Goal: Task Accomplishment & Management: Manage account settings

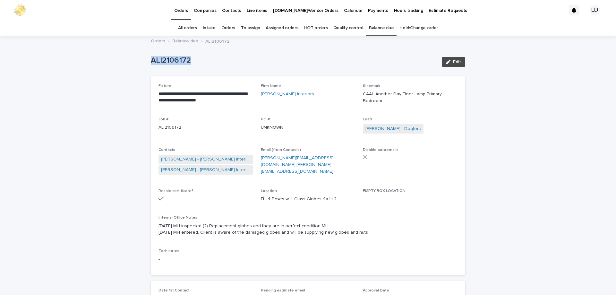
click at [229, 28] on link "Orders" at bounding box center [228, 28] width 14 height 15
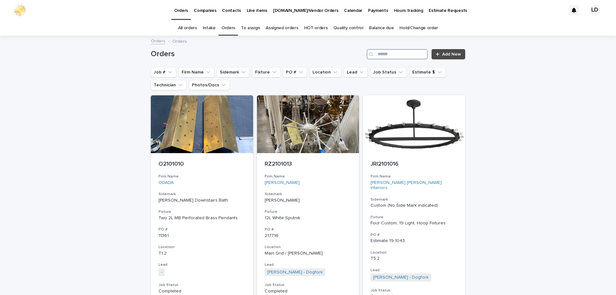
click at [379, 57] on input "Search" at bounding box center [396, 54] width 61 height 10
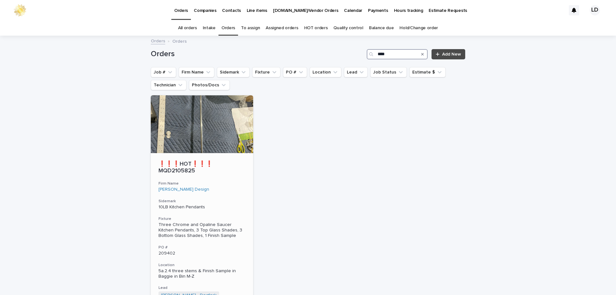
type input "****"
click at [243, 196] on div "❗❗❗HOT❗❗❗ MQD2105825 Firm Name [PERSON_NAME] Design Sidemark 10LB Kitchen Penda…" at bounding box center [202, 257] width 102 height 209
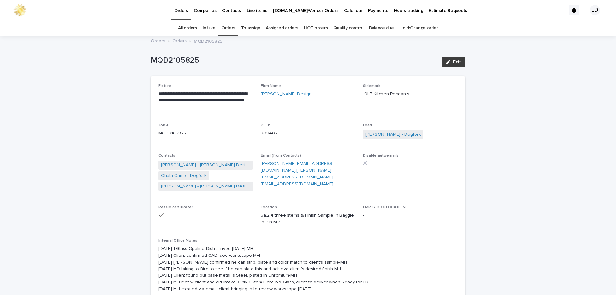
click at [456, 63] on span "Edit" at bounding box center [457, 62] width 8 height 4
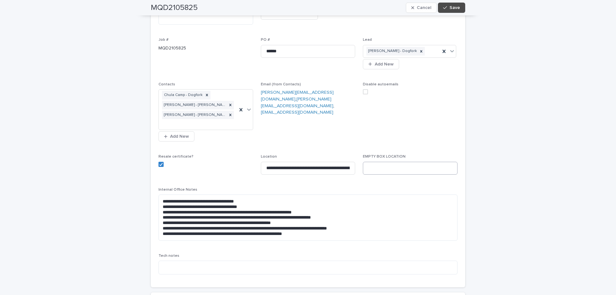
scroll to position [224, 0]
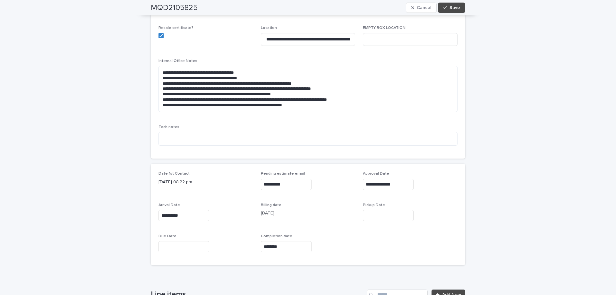
click at [377, 210] on input "text" at bounding box center [388, 215] width 51 height 11
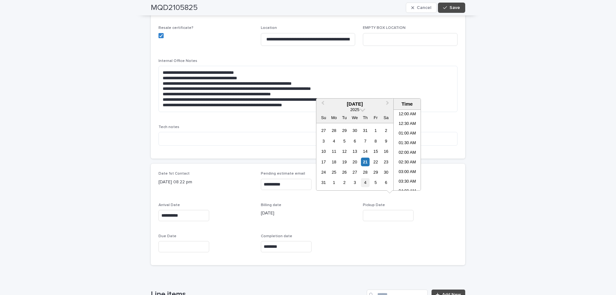
scroll to position [263, 0]
click at [367, 159] on div "21" at bounding box center [365, 161] width 9 height 9
type input "**********"
click at [453, 7] on span "Save" at bounding box center [454, 7] width 11 height 4
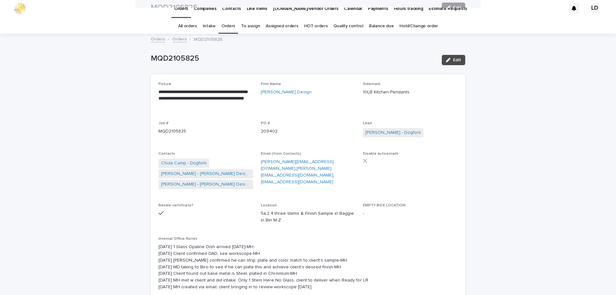
scroll to position [0, 0]
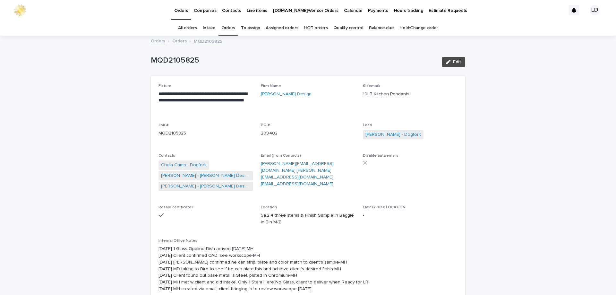
click at [226, 26] on link "Orders" at bounding box center [228, 28] width 14 height 15
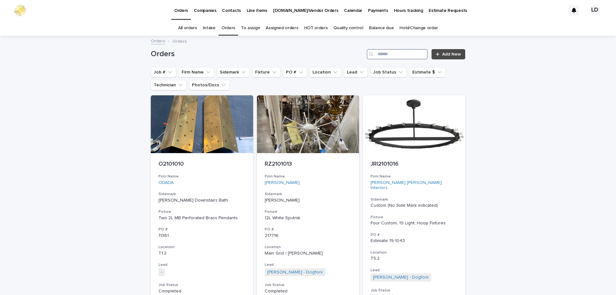
click at [393, 54] on input "Search" at bounding box center [396, 54] width 61 height 10
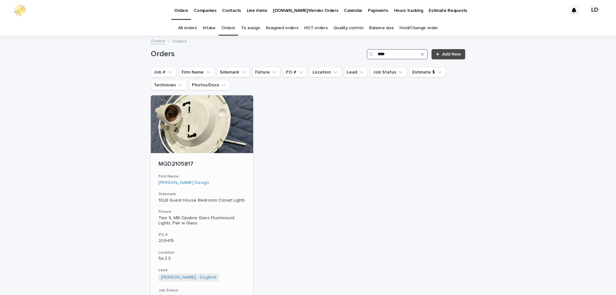
type input "****"
click at [230, 183] on div "[PERSON_NAME] Design" at bounding box center [201, 182] width 87 height 5
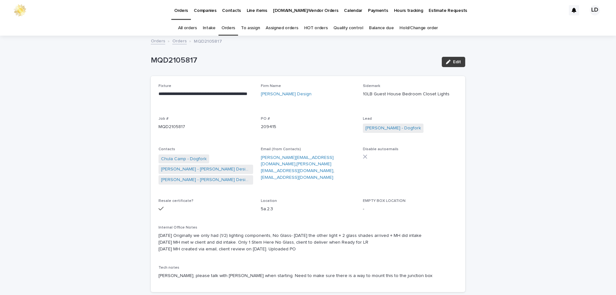
click at [458, 61] on span "Edit" at bounding box center [457, 62] width 8 height 4
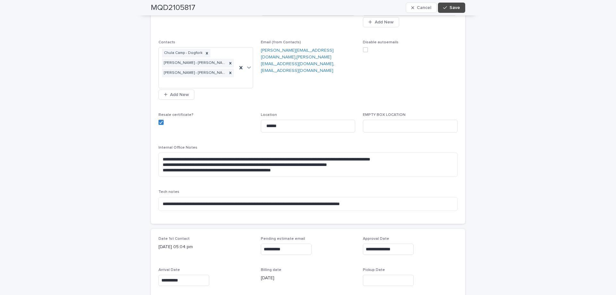
scroll to position [192, 0]
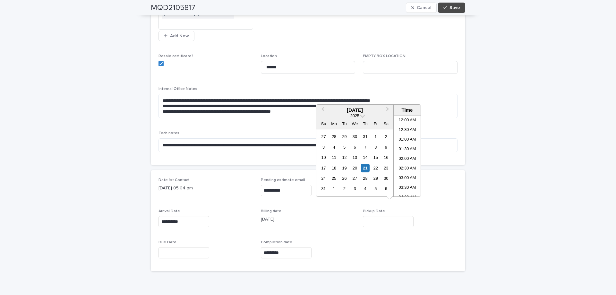
click at [375, 216] on input "text" at bounding box center [388, 221] width 51 height 11
click at [364, 167] on div "21" at bounding box center [365, 168] width 9 height 9
type input "**********"
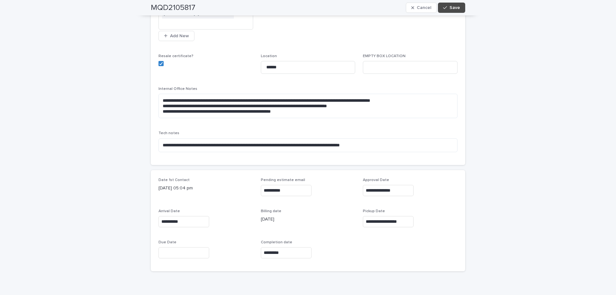
click at [450, 13] on div "MQD2105817 Cancel Save" at bounding box center [308, 7] width 314 height 15
click at [453, 8] on span "Save" at bounding box center [454, 7] width 11 height 4
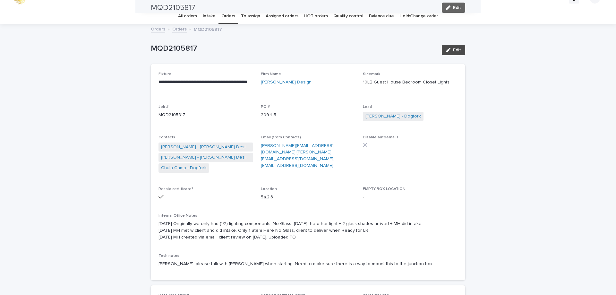
scroll to position [0, 0]
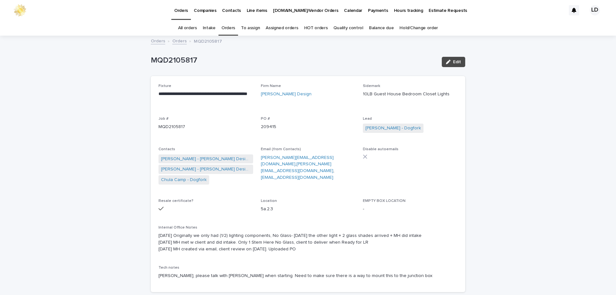
click at [230, 26] on link "Orders" at bounding box center [228, 28] width 14 height 15
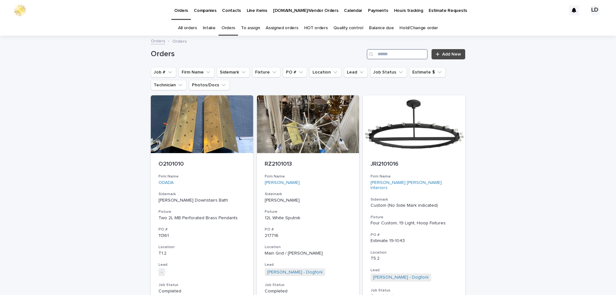
click at [390, 53] on input "Search" at bounding box center [396, 54] width 61 height 10
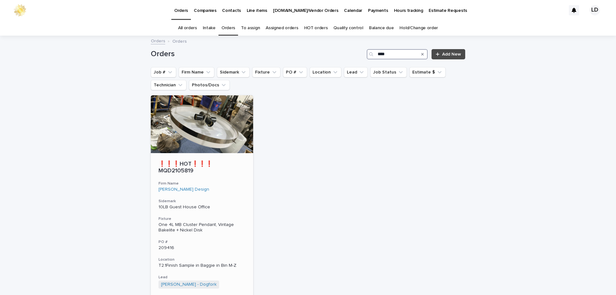
type input "****"
click at [239, 190] on div "❗❗❗HOT❗❗❗ MQD2105819 Firm Name [PERSON_NAME] Design Sidemark 10LB Guest House O…" at bounding box center [202, 252] width 102 height 198
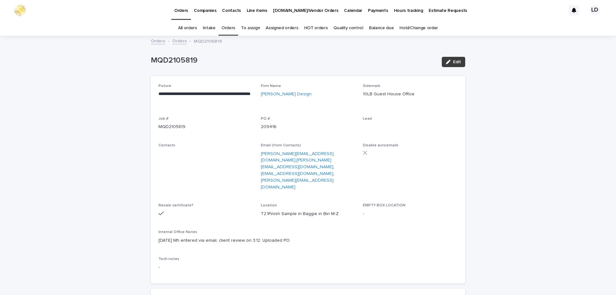
click at [449, 63] on div "button" at bounding box center [449, 62] width 7 height 4
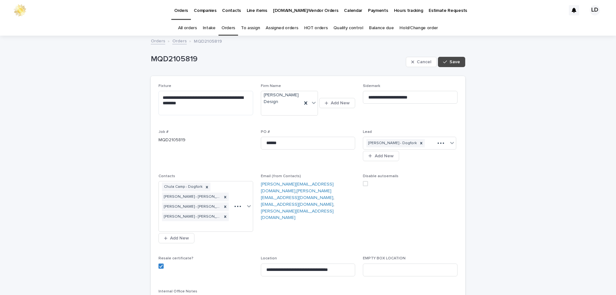
scroll to position [160, 0]
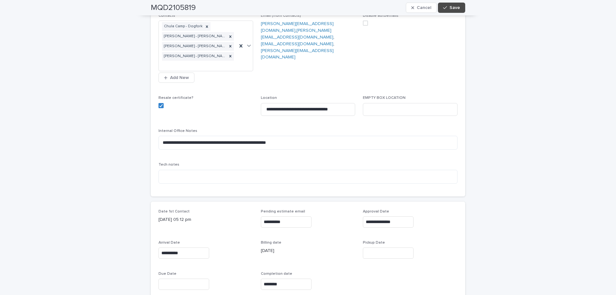
click at [375, 247] on input "text" at bounding box center [388, 252] width 51 height 11
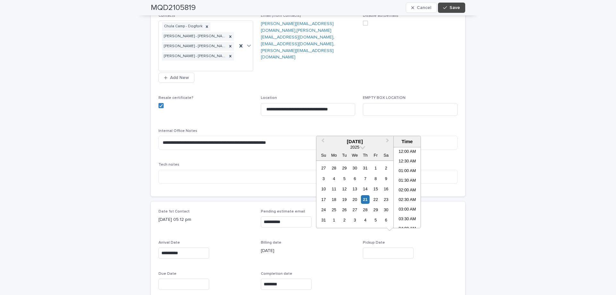
scroll to position [273, 0]
click at [366, 198] on div "21" at bounding box center [365, 199] width 9 height 9
type input "**********"
click at [459, 5] on button "Save" at bounding box center [451, 8] width 27 height 10
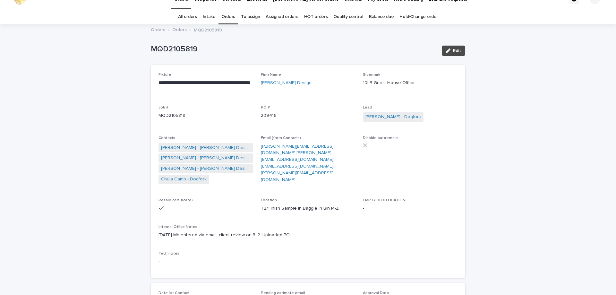
scroll to position [0, 0]
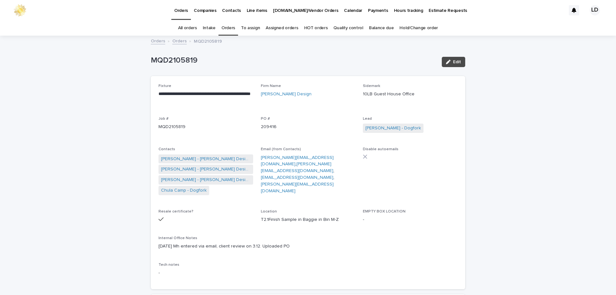
click at [177, 42] on link "Orders" at bounding box center [179, 40] width 14 height 7
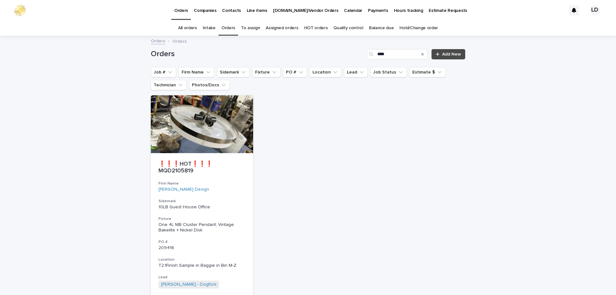
scroll to position [21, 0]
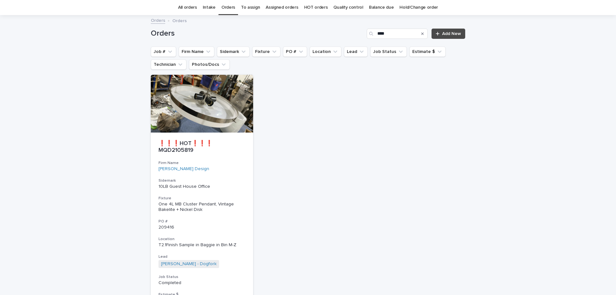
click at [421, 35] on icon "Search" at bounding box center [422, 33] width 3 height 3
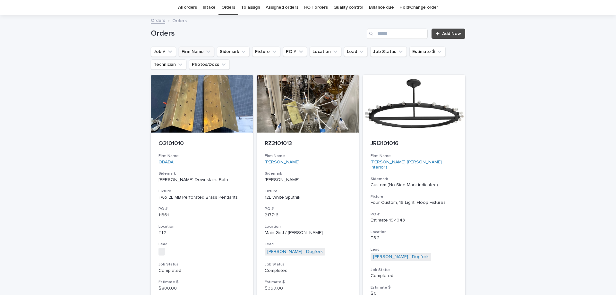
click at [205, 49] on icon "Firm Name" at bounding box center [208, 51] width 6 height 6
click at [206, 53] on icon "Firm Name" at bounding box center [208, 51] width 6 height 6
drag, startPoint x: 201, startPoint y: 52, endPoint x: 200, endPoint y: 57, distance: 4.7
click at [201, 52] on button "Firm Name" at bounding box center [197, 51] width 36 height 10
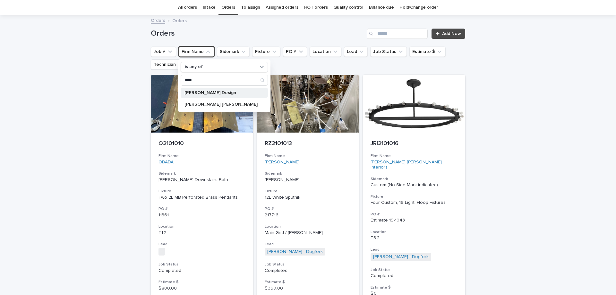
type input "****"
click at [199, 92] on p "[PERSON_NAME] Design" at bounding box center [220, 92] width 73 height 4
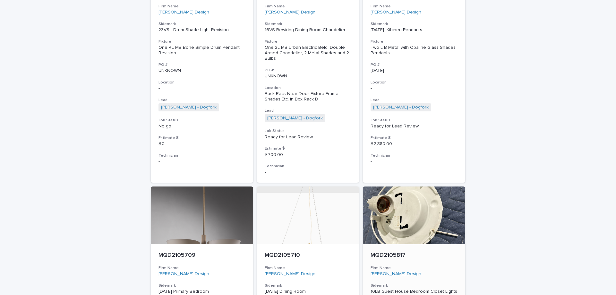
scroll to position [950, 0]
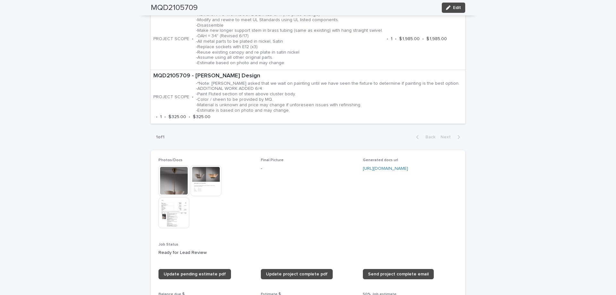
scroll to position [545, 0]
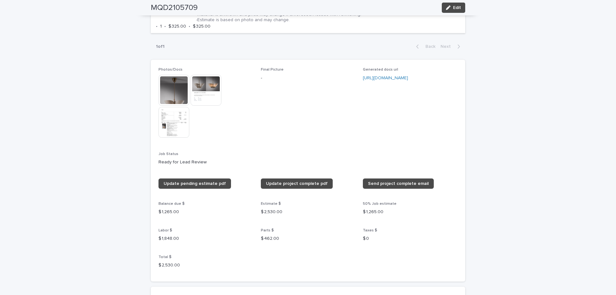
click at [167, 85] on img at bounding box center [173, 90] width 31 height 31
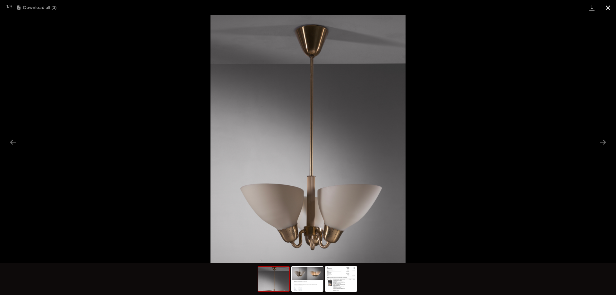
click at [606, 7] on button "Close gallery" at bounding box center [608, 7] width 16 height 15
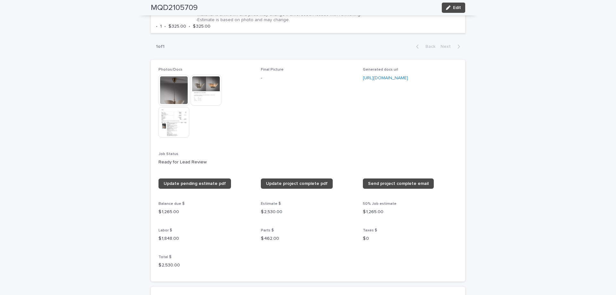
click at [168, 83] on img at bounding box center [173, 90] width 31 height 31
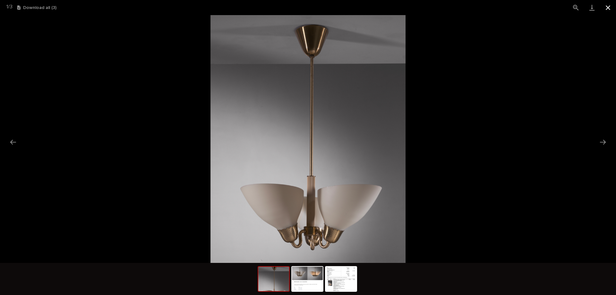
click at [607, 6] on button "Close gallery" at bounding box center [608, 7] width 16 height 15
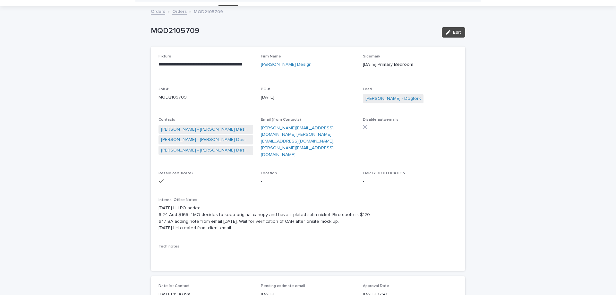
scroll to position [0, 0]
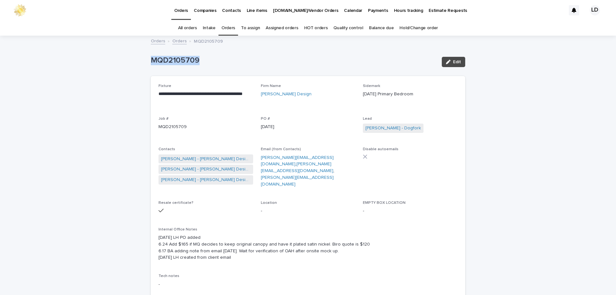
drag, startPoint x: 175, startPoint y: 58, endPoint x: 141, endPoint y: 58, distance: 34.6
copy p "MQD2105709"
click at [227, 28] on link "Orders" at bounding box center [228, 28] width 14 height 15
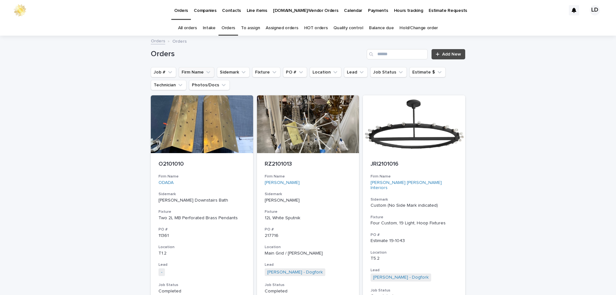
click at [191, 76] on button "Firm Name" at bounding box center [197, 72] width 36 height 10
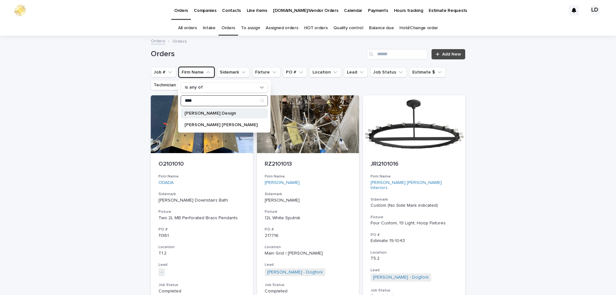
type input "****"
click at [222, 114] on p "[PERSON_NAME] Design" at bounding box center [220, 113] width 73 height 4
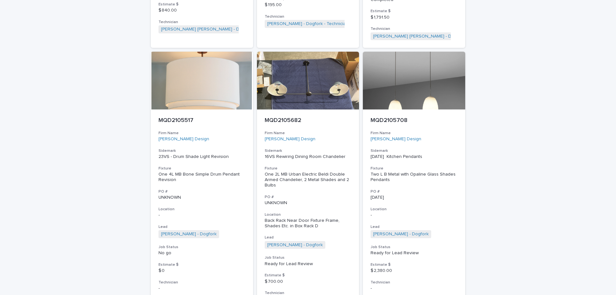
scroll to position [866, 0]
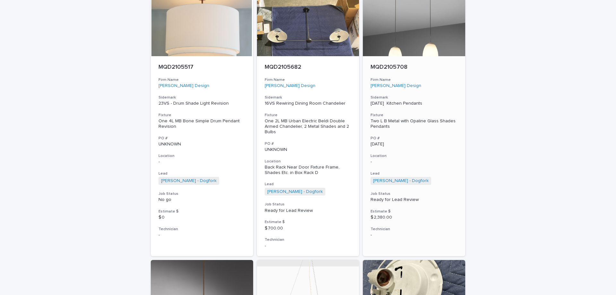
click at [442, 101] on p "[DATE] Kitchen Pendants" at bounding box center [413, 103] width 87 height 5
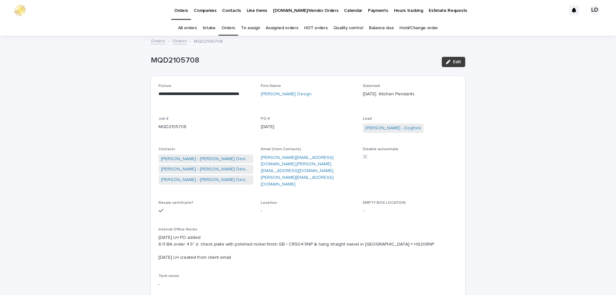
click at [453, 63] on span "Edit" at bounding box center [457, 62] width 8 height 4
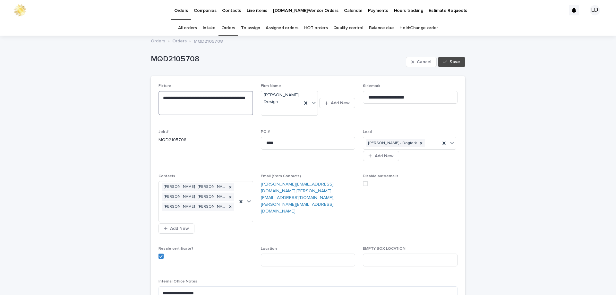
click at [172, 98] on textarea "**********" at bounding box center [205, 103] width 95 height 24
click at [177, 98] on textarea "**********" at bounding box center [205, 103] width 95 height 24
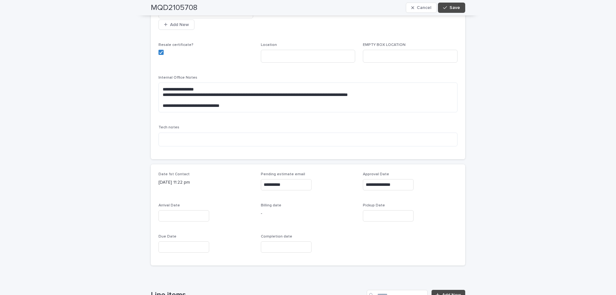
scroll to position [224, 0]
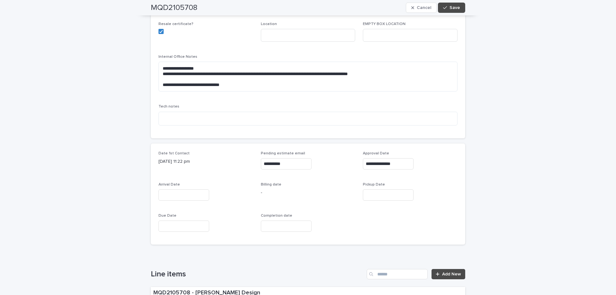
type textarea "**********"
click at [170, 189] on input "text" at bounding box center [183, 194] width 51 height 11
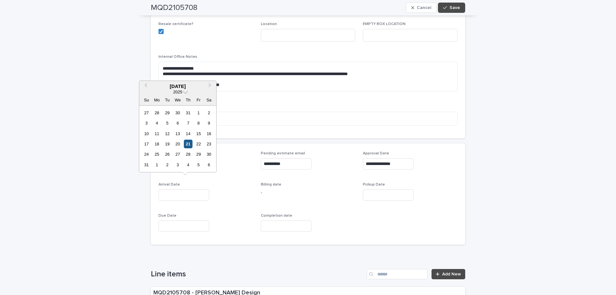
click at [187, 146] on div "21" at bounding box center [188, 143] width 9 height 9
type input "**********"
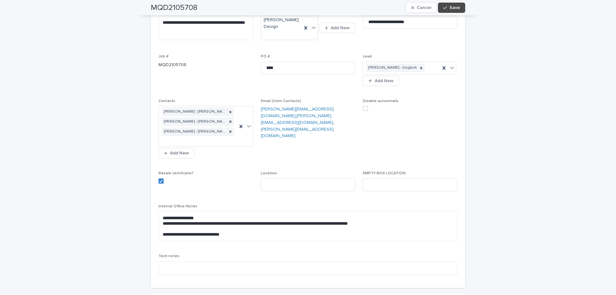
scroll to position [32, 0]
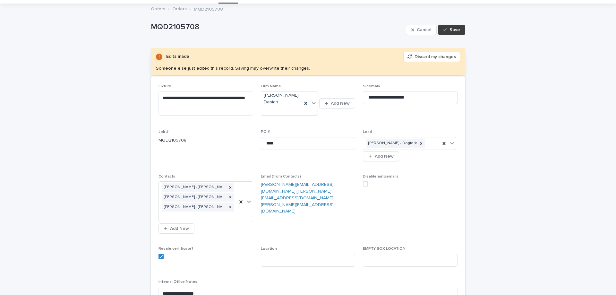
click at [455, 32] on span "Save" at bounding box center [454, 30] width 11 height 4
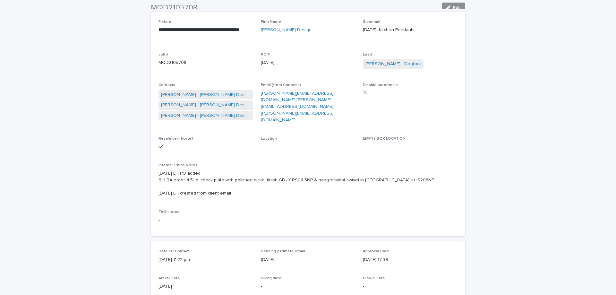
scroll to position [0, 0]
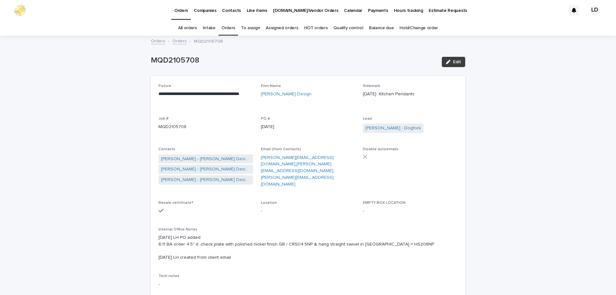
click at [459, 64] on button "Edit" at bounding box center [453, 62] width 23 height 10
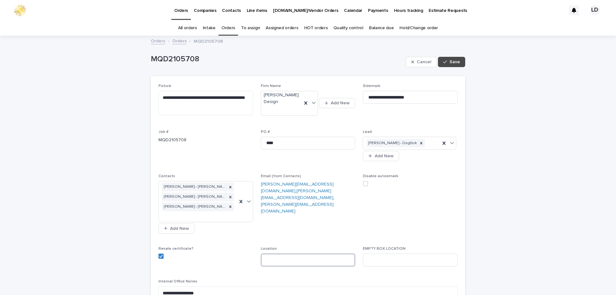
click at [270, 253] on input at bounding box center [308, 259] width 95 height 13
type input "**********"
click at [445, 61] on div "button" at bounding box center [446, 62] width 6 height 4
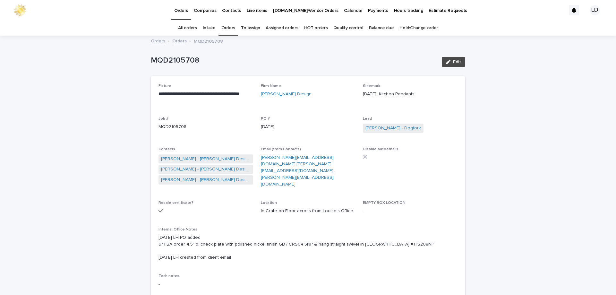
click at [232, 28] on link "Orders" at bounding box center [228, 28] width 14 height 15
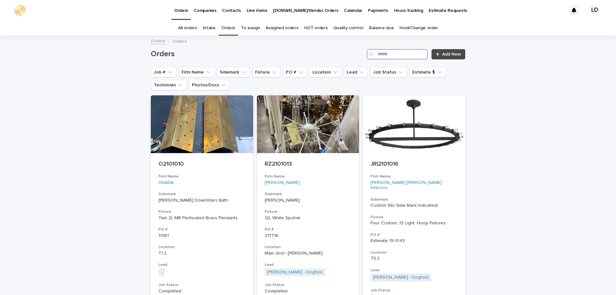
click at [400, 55] on input "Search" at bounding box center [396, 54] width 61 height 10
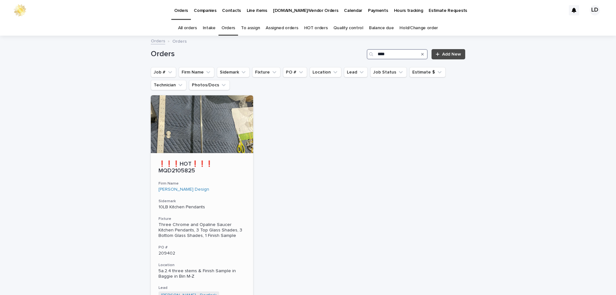
type input "****"
click at [231, 189] on div "❗❗❗HOT❗❗❗ MQD2105825 Firm Name [PERSON_NAME] Design Sidemark 10LB Kitchen Penda…" at bounding box center [202, 257] width 102 height 209
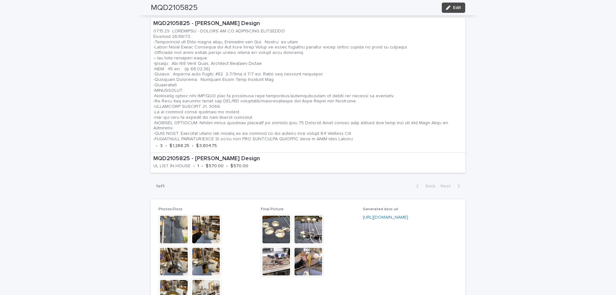
scroll to position [481, 0]
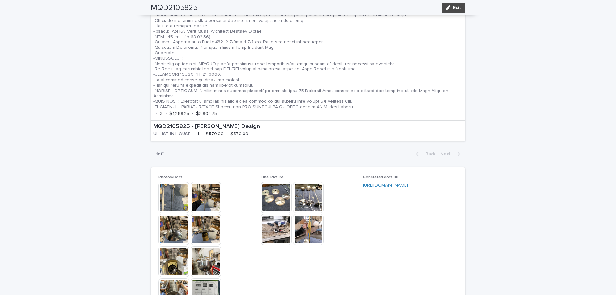
click at [175, 191] on img at bounding box center [173, 197] width 31 height 31
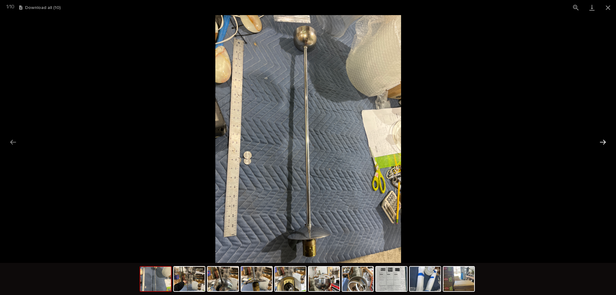
click at [602, 139] on button "Next slide" at bounding box center [602, 142] width 13 height 13
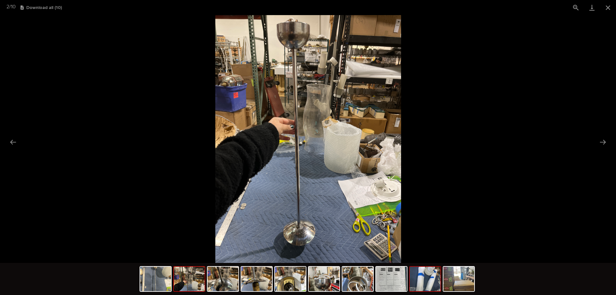
click at [419, 277] on img at bounding box center [424, 278] width 31 height 24
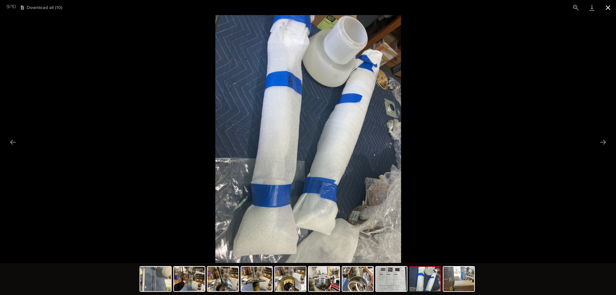
click at [608, 8] on button "Close gallery" at bounding box center [608, 7] width 16 height 15
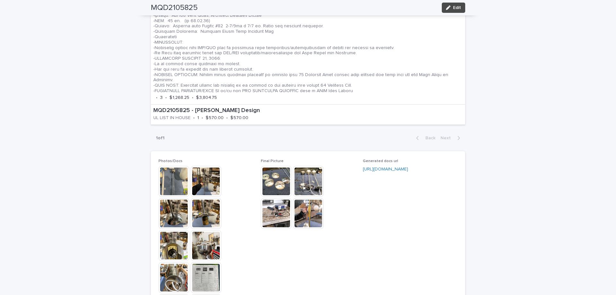
scroll to position [577, 0]
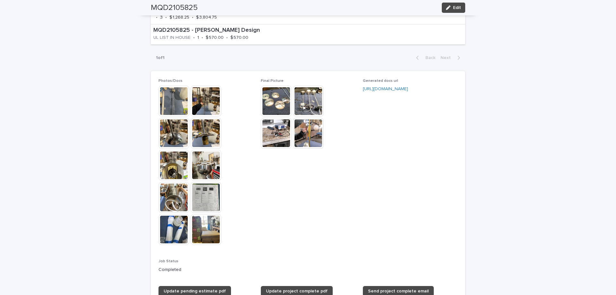
click at [170, 230] on img at bounding box center [173, 229] width 31 height 31
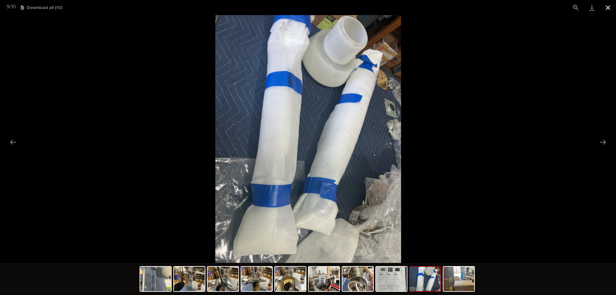
click at [606, 9] on button "Close gallery" at bounding box center [608, 7] width 16 height 15
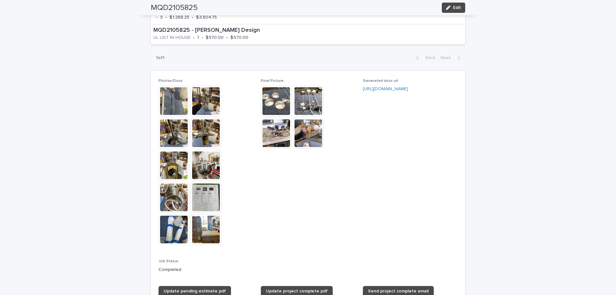
click at [169, 220] on img at bounding box center [173, 229] width 31 height 31
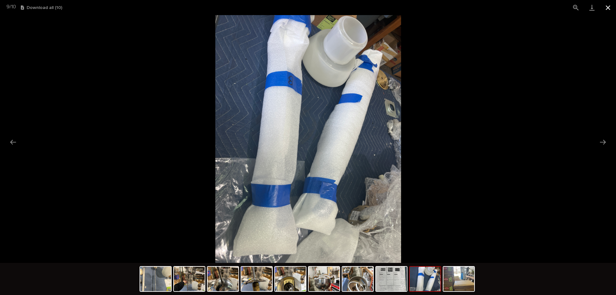
click at [609, 5] on button "Close gallery" at bounding box center [608, 7] width 16 height 15
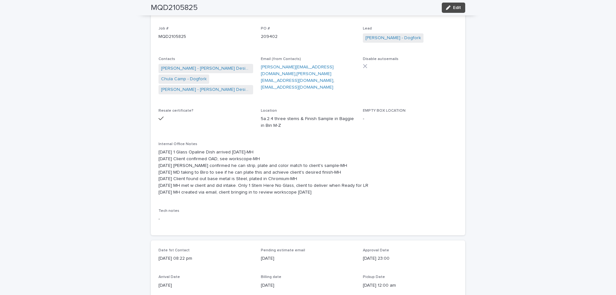
scroll to position [96, 0]
click at [453, 8] on span "Edit" at bounding box center [457, 7] width 8 height 4
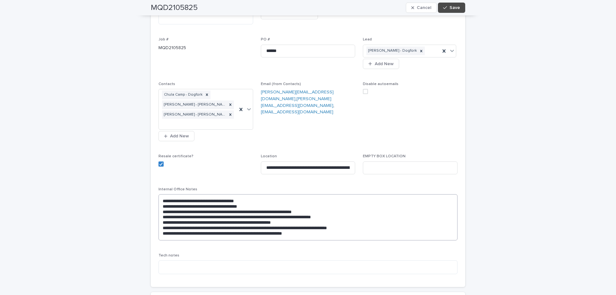
click at [160, 158] on div "Resale certificate?" at bounding box center [205, 162] width 95 height 17
click at [159, 194] on textarea "**********" at bounding box center [307, 217] width 299 height 46
click at [159, 194] on textarea "**********" at bounding box center [307, 222] width 299 height 57
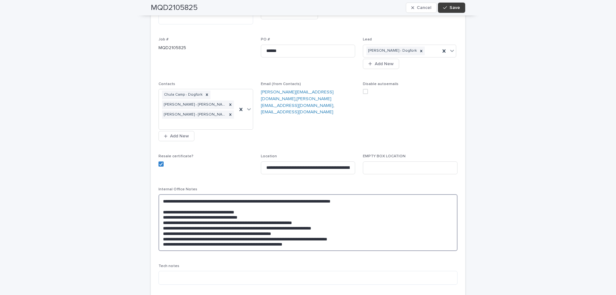
type textarea "**********"
click at [450, 9] on span "Save" at bounding box center [454, 7] width 11 height 4
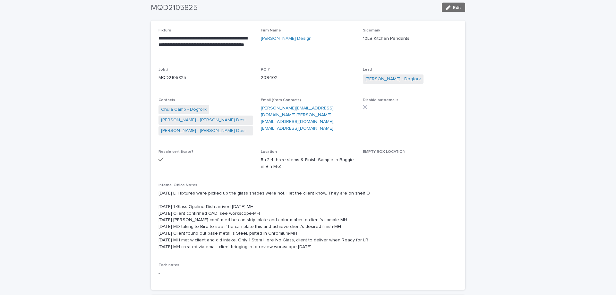
scroll to position [0, 0]
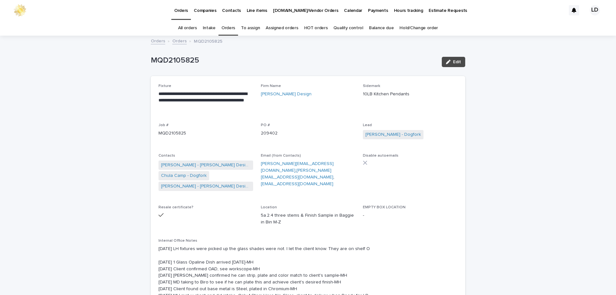
click at [232, 26] on link "Orders" at bounding box center [228, 28] width 14 height 15
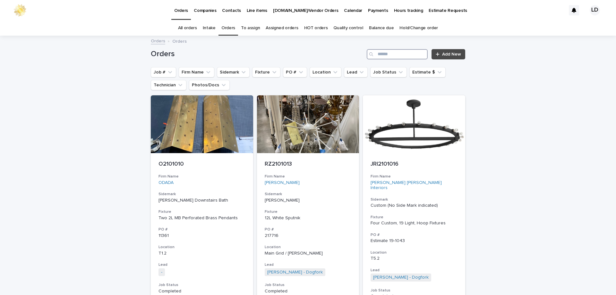
click at [400, 51] on input "Search" at bounding box center [396, 54] width 61 height 10
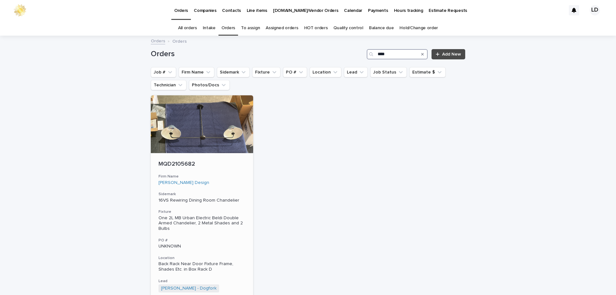
type input "****"
click at [226, 243] on div "UNKNOWN" at bounding box center [201, 245] width 87 height 7
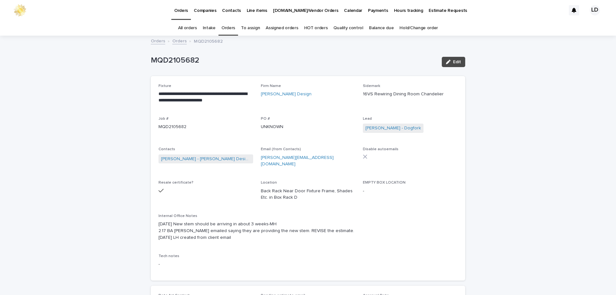
click at [331, 189] on p "Back Rack Near Door Fixture Frame, Shades Etc. in Box Rack D" at bounding box center [308, 194] width 95 height 13
click at [455, 62] on span "Edit" at bounding box center [457, 62] width 8 height 4
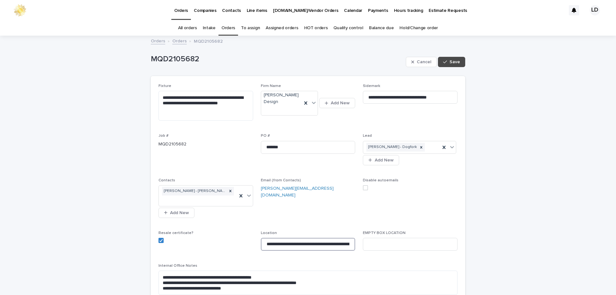
click at [337, 238] on input "**********" at bounding box center [308, 244] width 95 height 13
click at [326, 238] on input "**********" at bounding box center [308, 244] width 95 height 13
click at [325, 238] on input "**********" at bounding box center [308, 244] width 95 height 13
click at [342, 238] on input "**********" at bounding box center [308, 244] width 95 height 13
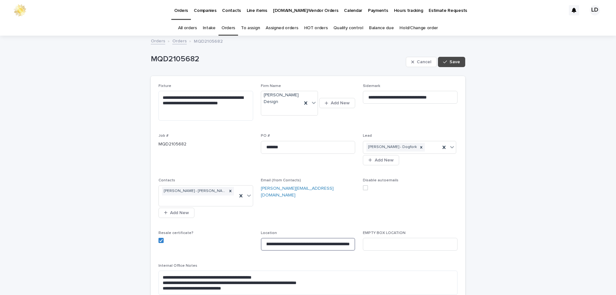
scroll to position [0, 29]
click at [345, 238] on input "**********" at bounding box center [308, 244] width 95 height 13
click at [338, 238] on input "**********" at bounding box center [308, 244] width 95 height 13
type input "**********"
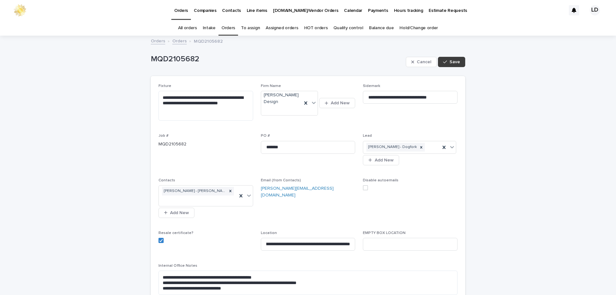
click at [453, 60] on span "Save" at bounding box center [454, 62] width 11 height 4
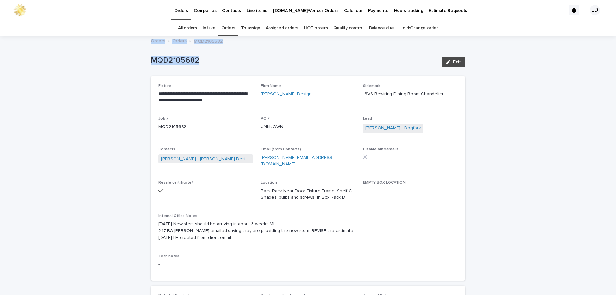
drag, startPoint x: 212, startPoint y: 62, endPoint x: 116, endPoint y: 46, distance: 96.8
click at [201, 63] on p "MQD2105682" at bounding box center [294, 60] width 286 height 9
drag, startPoint x: 212, startPoint y: 62, endPoint x: 144, endPoint y: 58, distance: 68.4
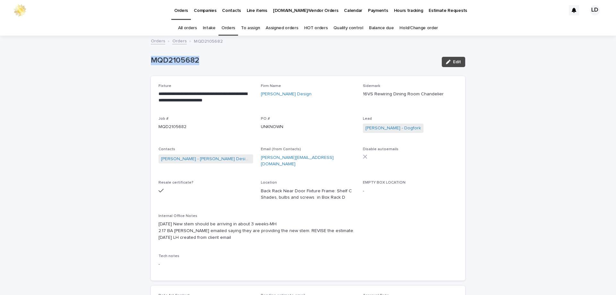
copy p "MQD2105682"
drag, startPoint x: 456, startPoint y: 59, endPoint x: 288, endPoint y: 182, distance: 208.6
click at [456, 59] on button "Edit" at bounding box center [453, 62] width 23 height 10
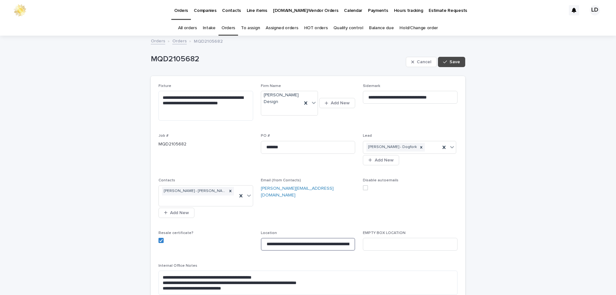
drag, startPoint x: 285, startPoint y: 236, endPoint x: 261, endPoint y: 235, distance: 23.8
click at [261, 238] on input "**********" at bounding box center [308, 244] width 95 height 13
type input "**********"
click at [446, 63] on div "button" at bounding box center [446, 62] width 6 height 4
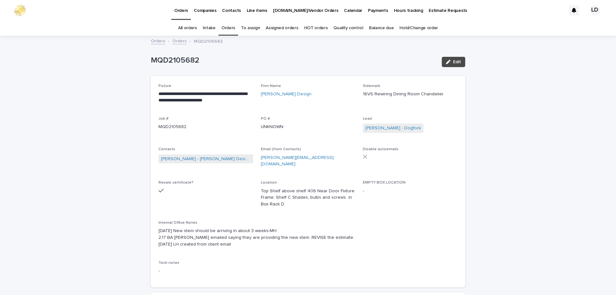
click at [178, 40] on link "Orders" at bounding box center [179, 40] width 14 height 7
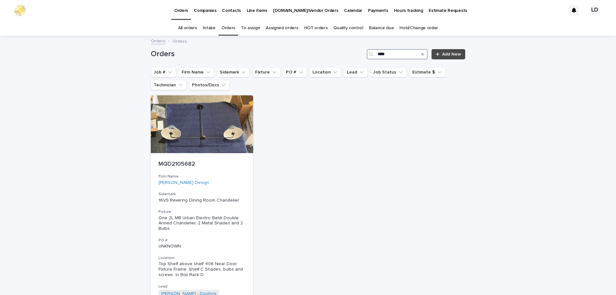
drag, startPoint x: 409, startPoint y: 51, endPoint x: 352, endPoint y: 51, distance: 56.8
click at [352, 51] on div "Orders **** Add New" at bounding box center [308, 54] width 314 height 10
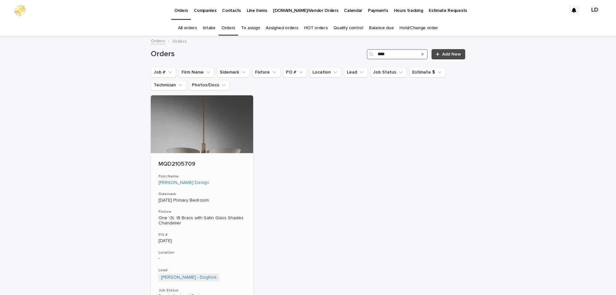
type input "****"
click at [240, 183] on div "[PERSON_NAME] Design" at bounding box center [201, 182] width 87 height 5
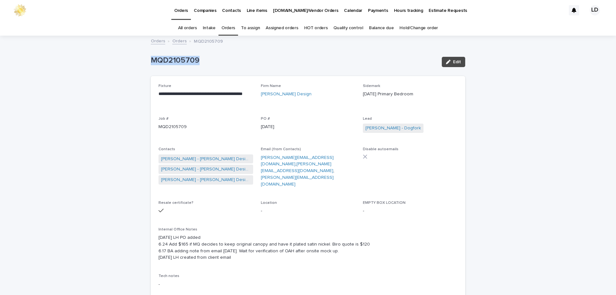
drag, startPoint x: 203, startPoint y: 59, endPoint x: 156, endPoint y: 59, distance: 46.5
copy p "MQD2105709"
click at [175, 41] on link "Orders" at bounding box center [179, 40] width 14 height 7
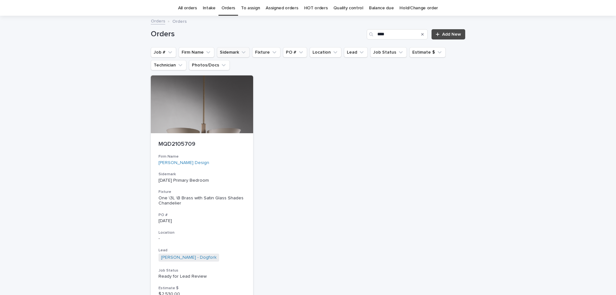
scroll to position [21, 0]
click at [421, 33] on icon "Search" at bounding box center [422, 33] width 3 height 3
click at [197, 51] on button "Firm Name" at bounding box center [197, 51] width 36 height 10
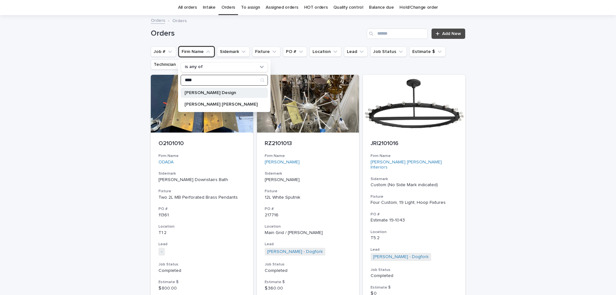
type input "****"
click at [215, 92] on p "[PERSON_NAME] Design" at bounding box center [220, 92] width 73 height 4
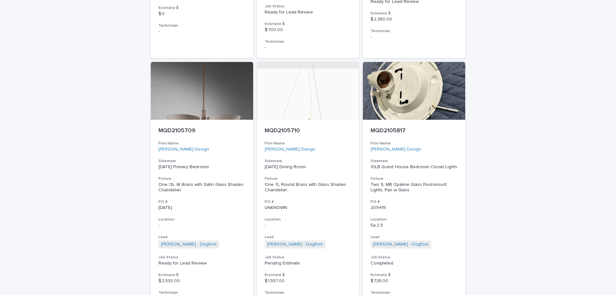
scroll to position [1079, 0]
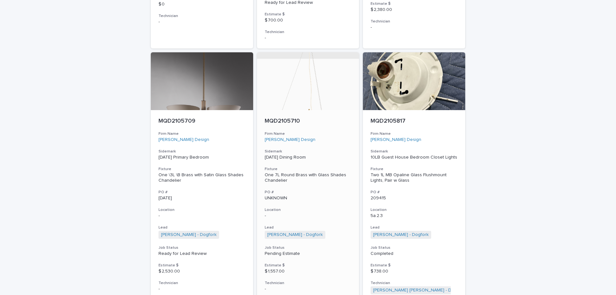
click at [339, 137] on div "[PERSON_NAME] Design" at bounding box center [308, 139] width 87 height 5
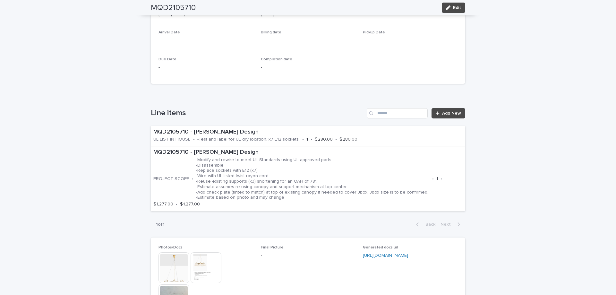
scroll to position [385, 0]
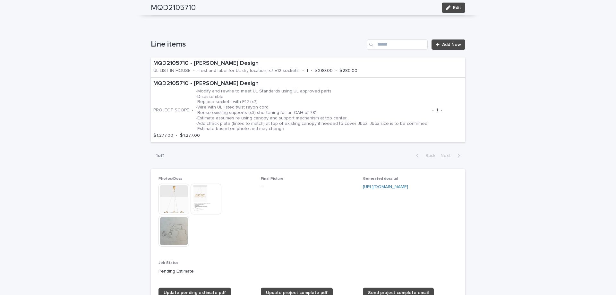
click at [175, 196] on img at bounding box center [173, 198] width 31 height 31
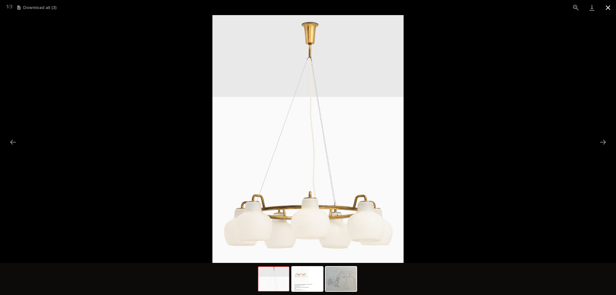
click at [605, 9] on button "Close gallery" at bounding box center [608, 7] width 16 height 15
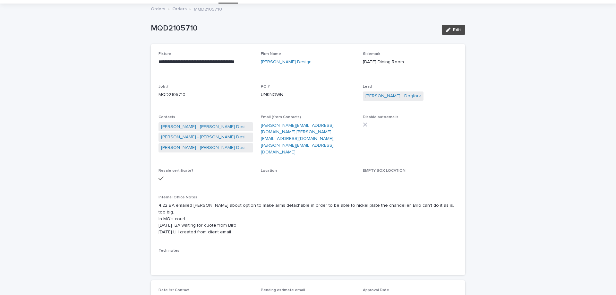
scroll to position [0, 0]
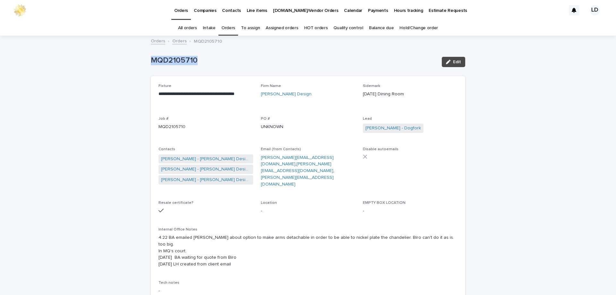
drag, startPoint x: 213, startPoint y: 59, endPoint x: 131, endPoint y: 61, distance: 82.1
drag, startPoint x: 162, startPoint y: 60, endPoint x: 521, endPoint y: 101, distance: 362.1
click at [180, 42] on link "Orders" at bounding box center [179, 40] width 14 height 7
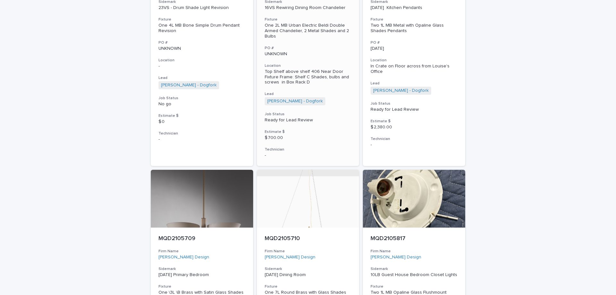
scroll to position [1079, 0]
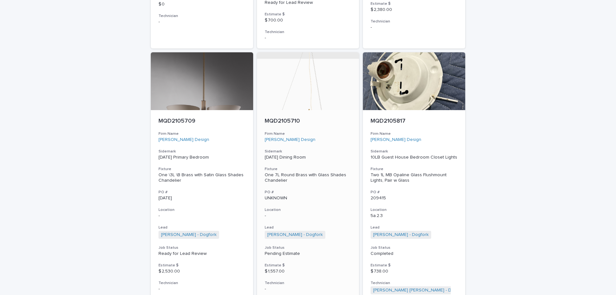
click at [334, 166] on h3 "Fixture" at bounding box center [308, 168] width 87 height 5
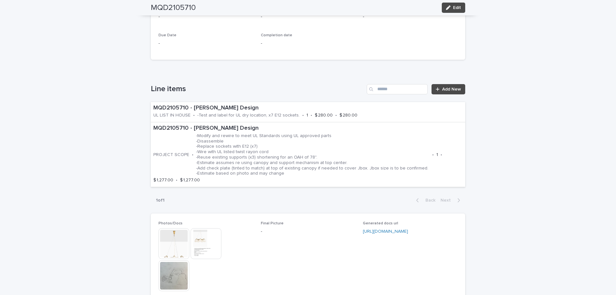
scroll to position [405, 0]
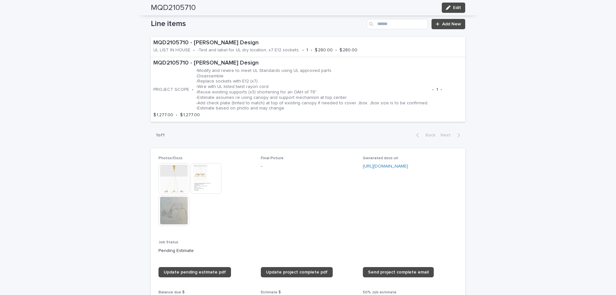
click at [162, 167] on img at bounding box center [173, 178] width 31 height 31
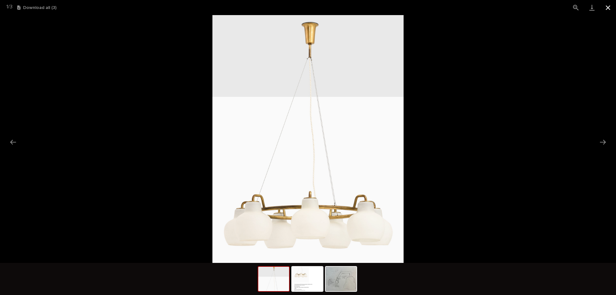
click at [606, 10] on button "Close gallery" at bounding box center [608, 7] width 16 height 15
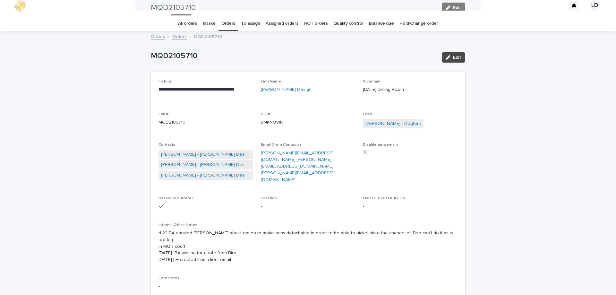
scroll to position [0, 0]
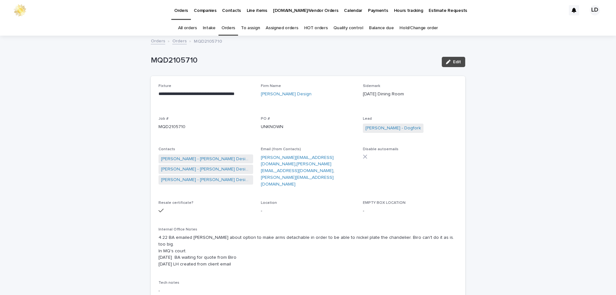
click at [179, 43] on link "Orders" at bounding box center [179, 40] width 14 height 7
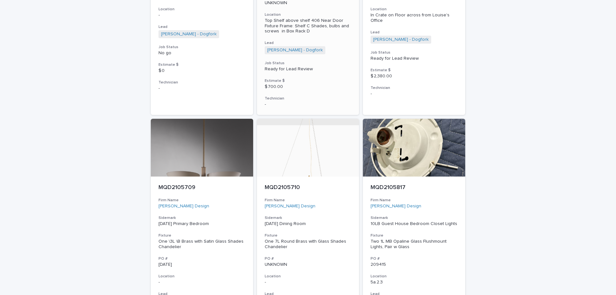
scroll to position [1015, 0]
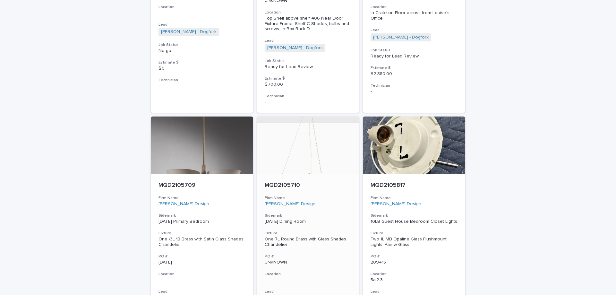
click at [332, 195] on div "MQD2105710 Firm Name [PERSON_NAME] Design Sidemark [DATE] Dining Room Fixture O…" at bounding box center [308, 268] width 102 height 189
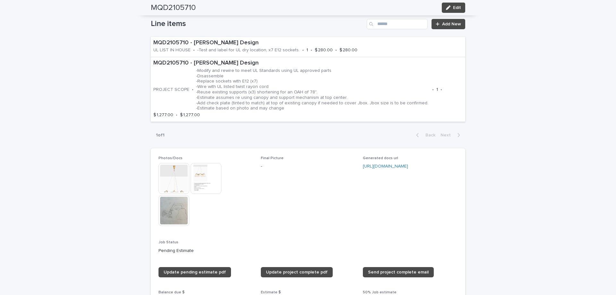
scroll to position [417, 0]
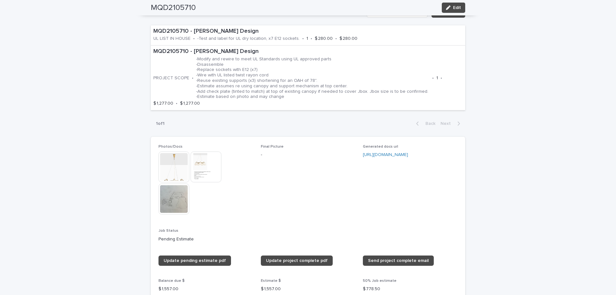
click at [169, 159] on img at bounding box center [173, 166] width 31 height 31
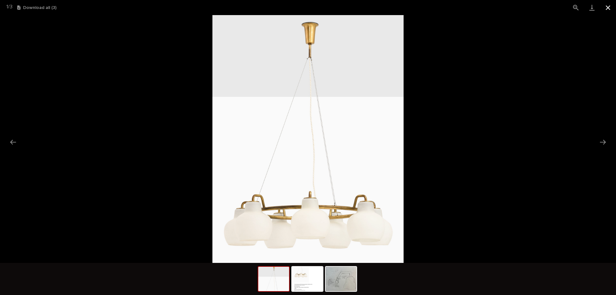
click at [605, 10] on button "Close gallery" at bounding box center [608, 7] width 16 height 15
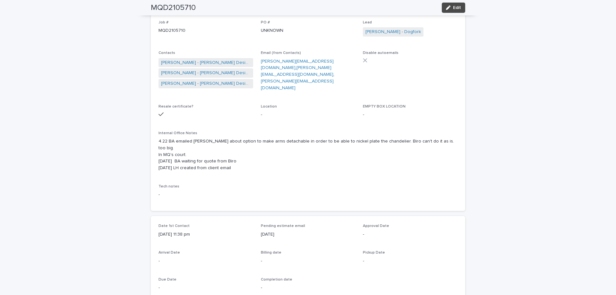
scroll to position [0, 0]
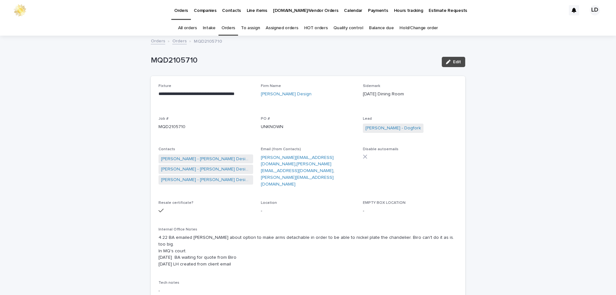
click at [180, 39] on link "Orders" at bounding box center [179, 40] width 14 height 7
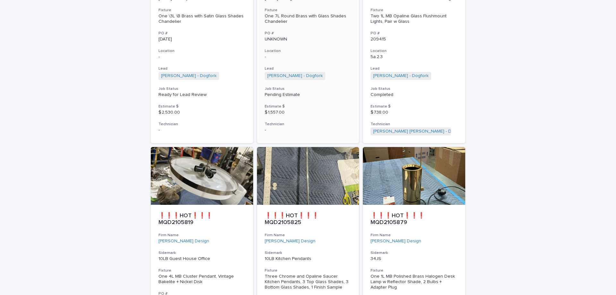
scroll to position [1303, 0]
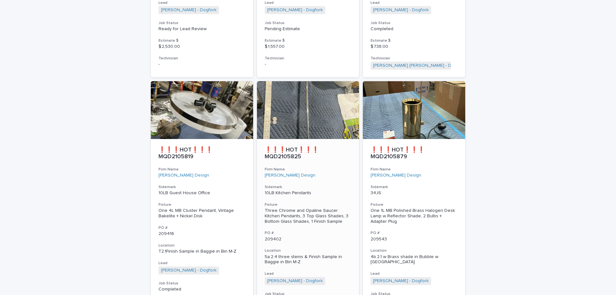
click at [320, 190] on p "10LB Kitchen Pendants" at bounding box center [308, 192] width 87 height 5
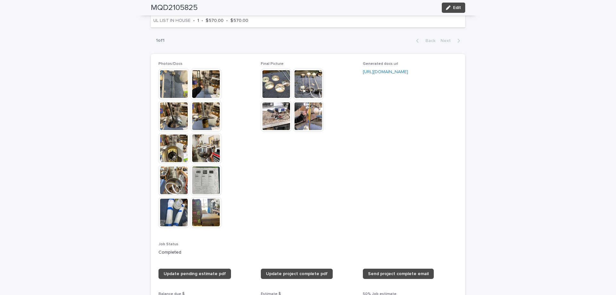
scroll to position [609, 0]
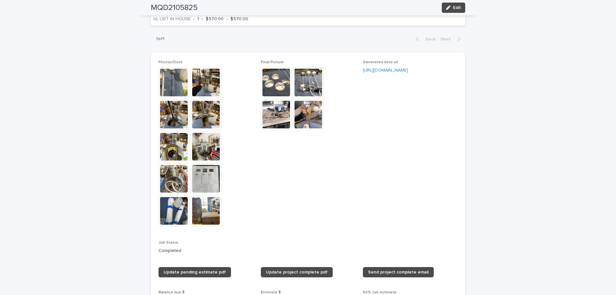
click at [174, 199] on img at bounding box center [173, 210] width 31 height 31
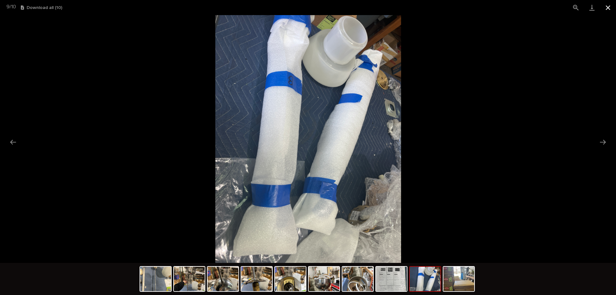
click at [610, 7] on button "Close gallery" at bounding box center [608, 7] width 16 height 15
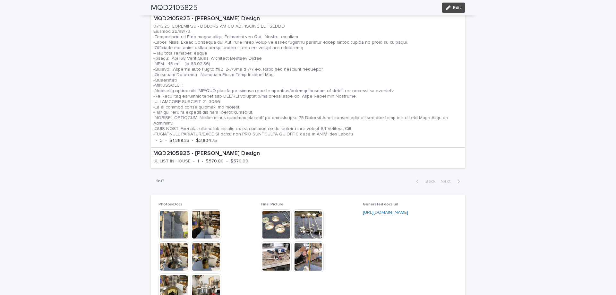
scroll to position [449, 0]
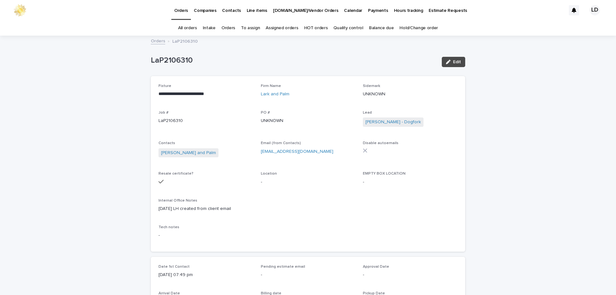
click at [228, 27] on link "Orders" at bounding box center [228, 28] width 14 height 15
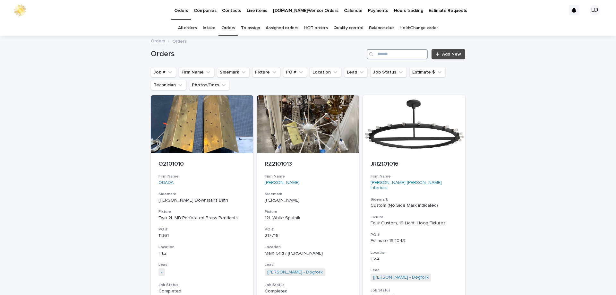
click at [394, 56] on input "Search" at bounding box center [396, 54] width 61 height 10
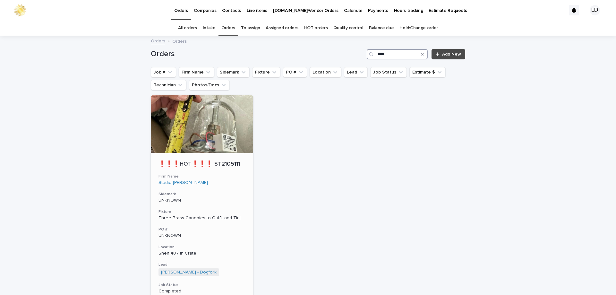
type input "****"
click at [217, 193] on h3 "Sidemark" at bounding box center [201, 193] width 87 height 5
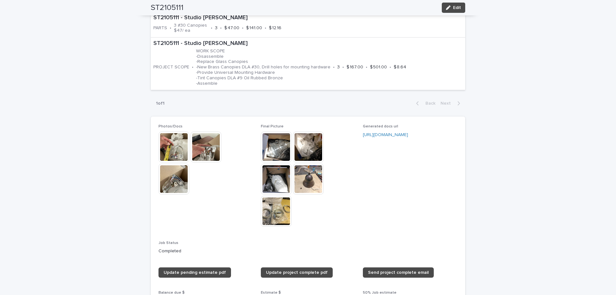
scroll to position [385, 0]
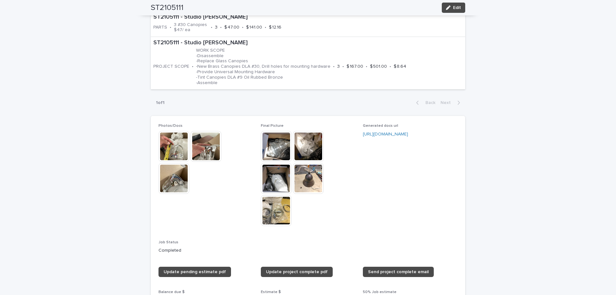
click at [278, 152] on img at bounding box center [276, 146] width 31 height 31
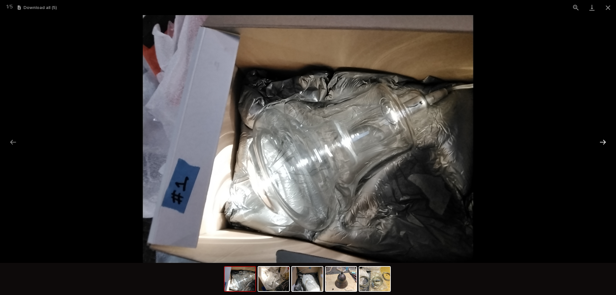
click at [605, 141] on button "Next slide" at bounding box center [602, 142] width 13 height 13
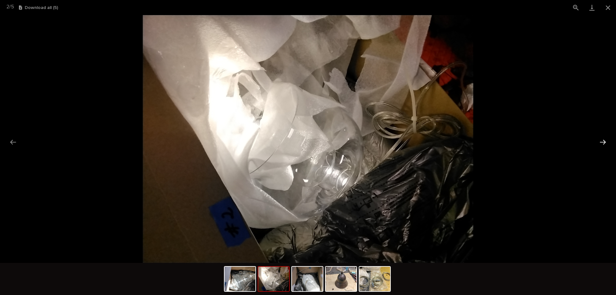
click at [605, 141] on button "Next slide" at bounding box center [602, 142] width 13 height 13
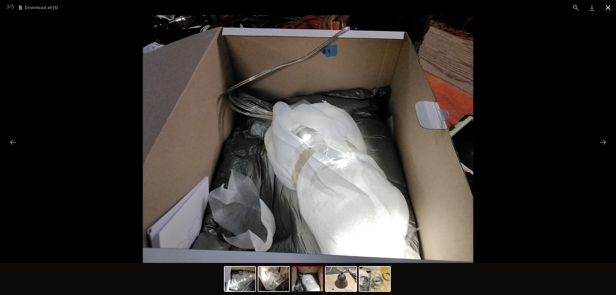
click at [608, 7] on button "Close gallery" at bounding box center [608, 7] width 16 height 15
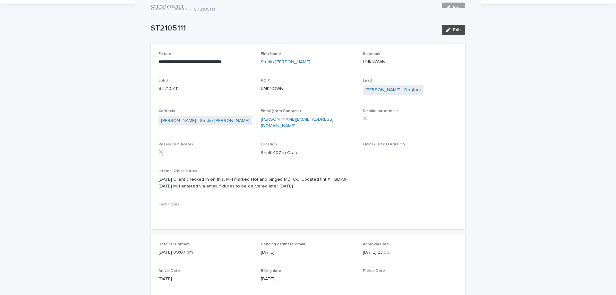
scroll to position [0, 0]
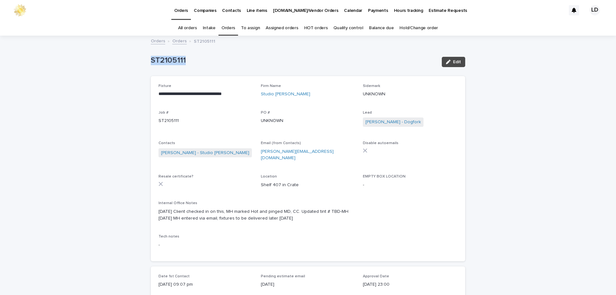
drag, startPoint x: 206, startPoint y: 70, endPoint x: 139, endPoint y: 70, distance: 66.4
copy p "ST2105111"
click at [276, 96] on link "Studio Tashman" at bounding box center [285, 94] width 49 height 7
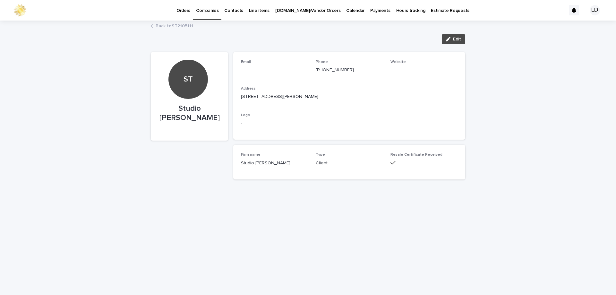
click at [172, 28] on link "Back to ST2105111" at bounding box center [175, 25] width 38 height 7
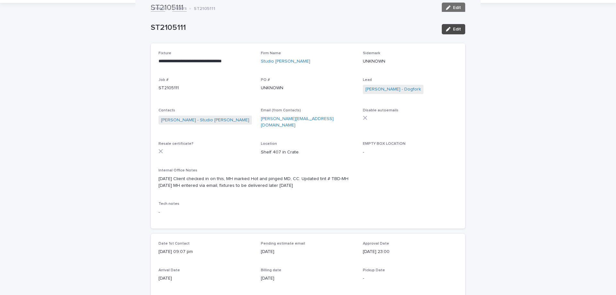
scroll to position [32, 0]
click at [276, 62] on link "Studio Tashman" at bounding box center [285, 62] width 49 height 7
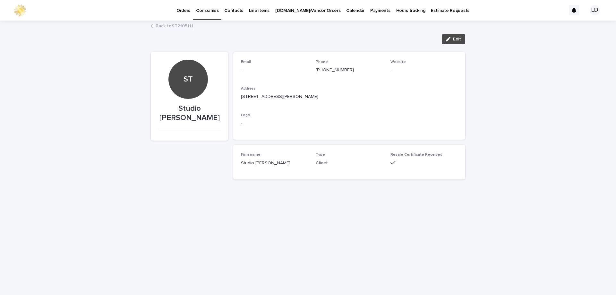
click at [180, 9] on p "Orders" at bounding box center [183, 6] width 14 height 13
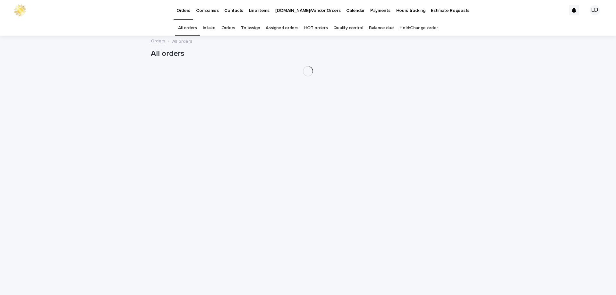
click at [231, 29] on link "Orders" at bounding box center [228, 28] width 14 height 15
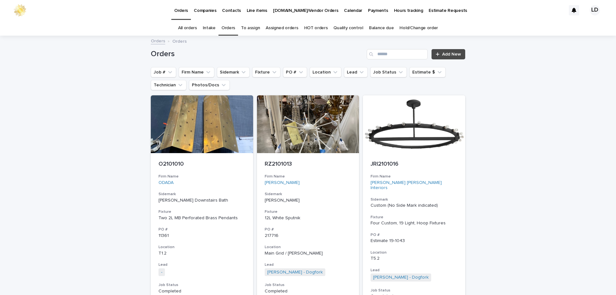
click at [199, 69] on button "Firm Name" at bounding box center [197, 72] width 36 height 10
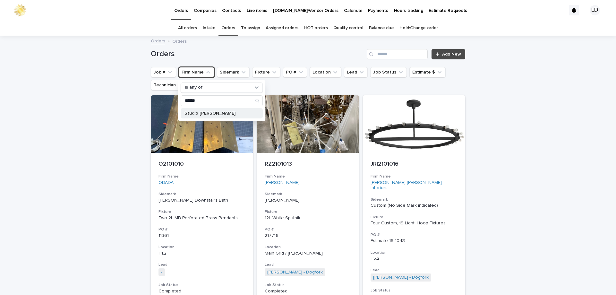
type input "******"
click at [214, 111] on p "Studio Tashman" at bounding box center [218, 113] width 68 height 4
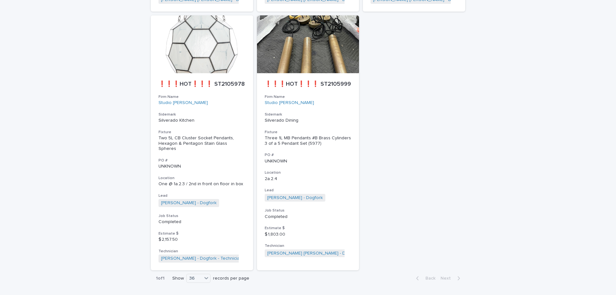
scroll to position [857, 0]
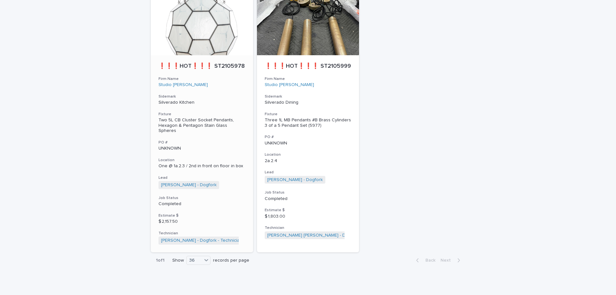
click at [215, 93] on div "❗❗❗HOT❗❗❗ ST2105978 Firm Name Studio Tashman Sidemark Silverado Kitchen Fixture…" at bounding box center [202, 153] width 102 height 197
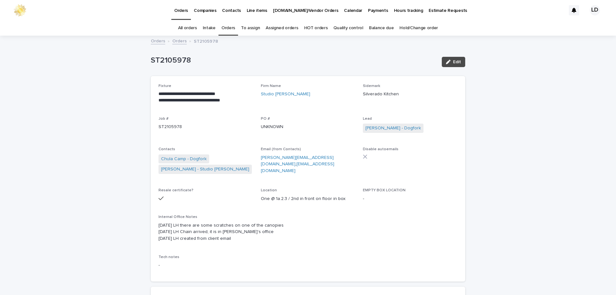
click at [175, 41] on link "Orders" at bounding box center [179, 40] width 14 height 7
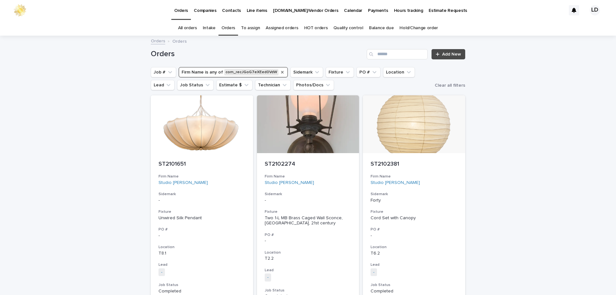
click at [280, 73] on icon "Firm Name" at bounding box center [282, 72] width 5 height 5
click at [384, 54] on input "Search" at bounding box center [396, 54] width 61 height 10
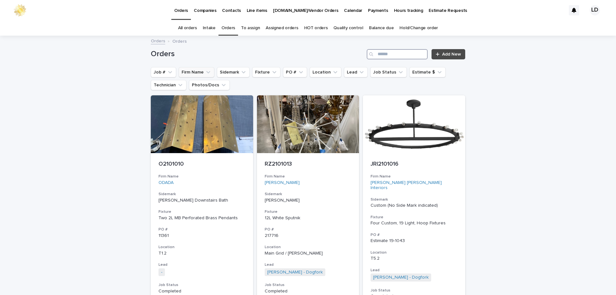
click at [386, 55] on input "Search" at bounding box center [396, 54] width 61 height 10
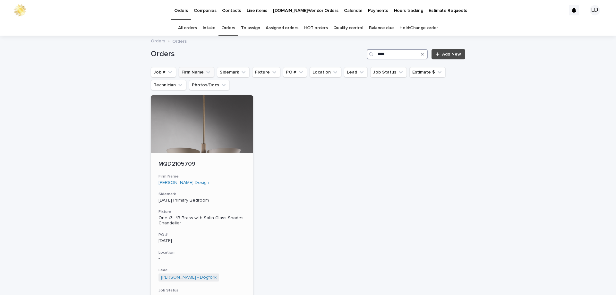
type input "****"
click at [221, 184] on div "[PERSON_NAME] Design" at bounding box center [201, 182] width 87 height 5
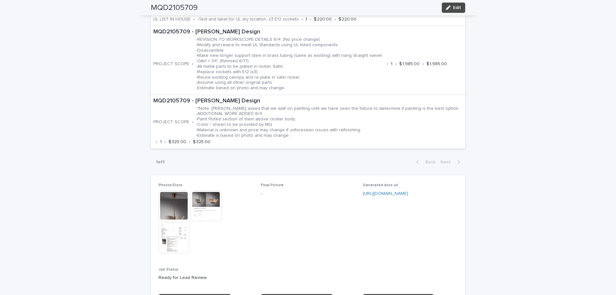
scroll to position [513, 0]
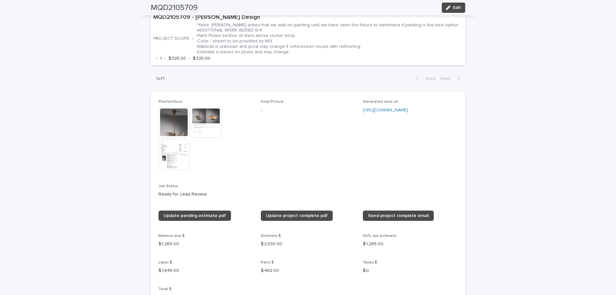
click at [173, 155] on img at bounding box center [173, 154] width 31 height 31
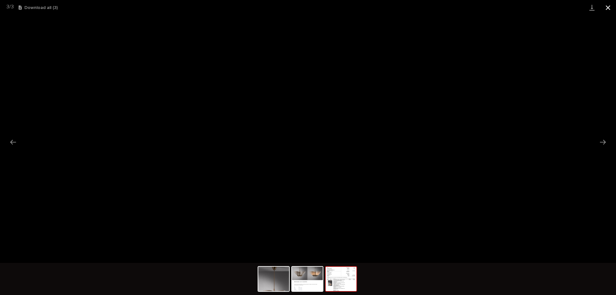
click at [608, 8] on button "Close gallery" at bounding box center [608, 7] width 16 height 15
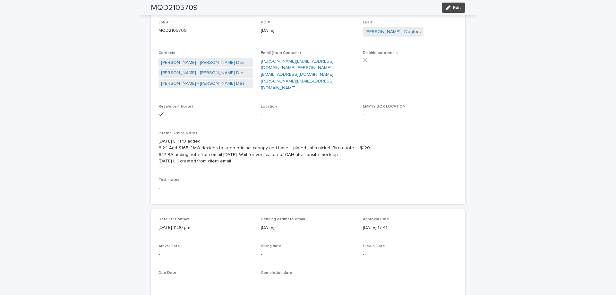
scroll to position [0, 0]
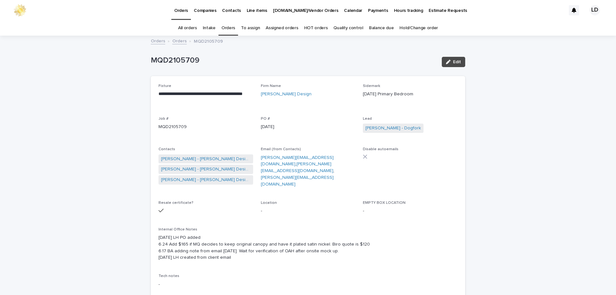
click at [174, 41] on link "Orders" at bounding box center [179, 40] width 14 height 7
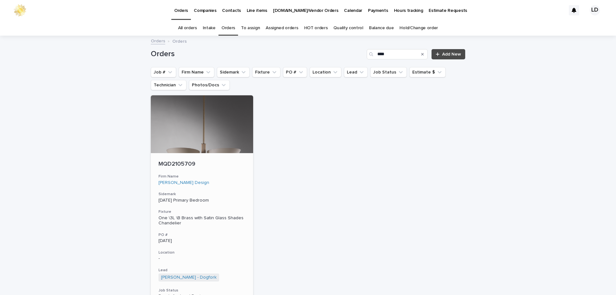
click at [230, 185] on div "MQD2105709 Firm Name [PERSON_NAME] Design Sidemark [DATE] Primary Bedroom Fixtu…" at bounding box center [202, 247] width 102 height 189
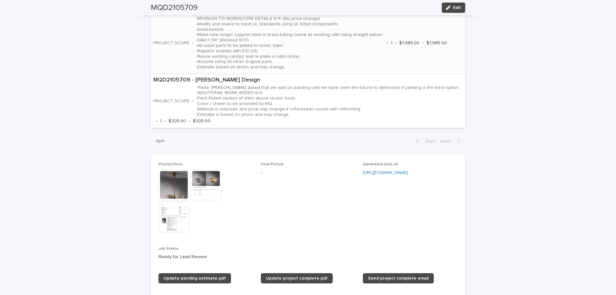
scroll to position [469, 0]
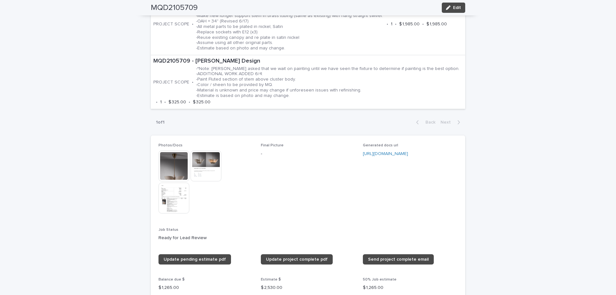
click at [177, 165] on img at bounding box center [173, 165] width 31 height 31
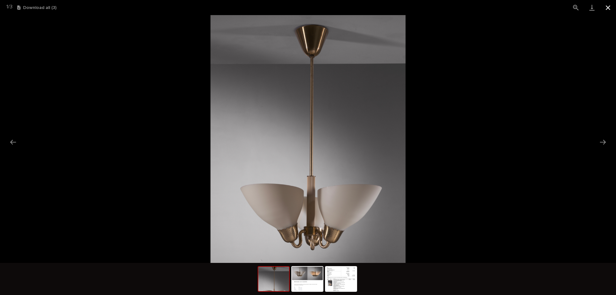
click at [604, 7] on button "Close gallery" at bounding box center [608, 7] width 16 height 15
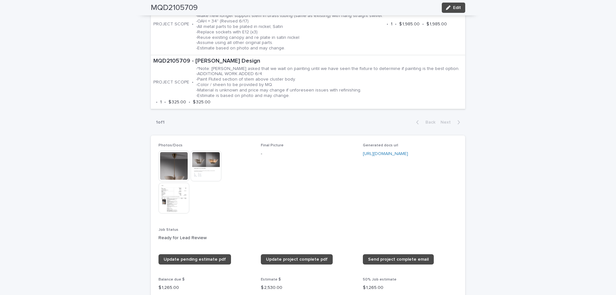
click at [198, 158] on img at bounding box center [205, 165] width 31 height 31
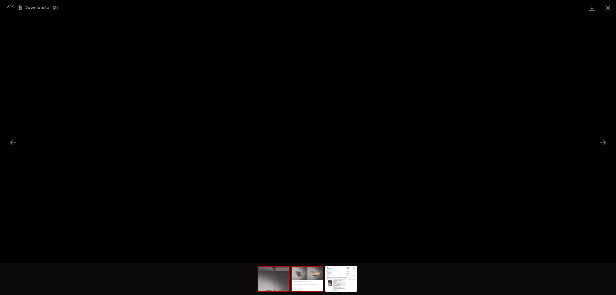
click at [268, 275] on img at bounding box center [273, 278] width 31 height 24
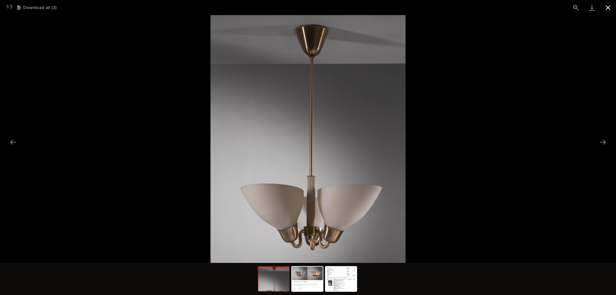
click at [606, 5] on button "Close gallery" at bounding box center [608, 7] width 16 height 15
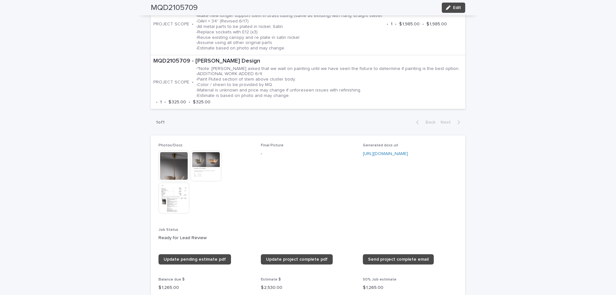
click at [606, 5] on button "Close gallery" at bounding box center [608, 7] width 16 height 15
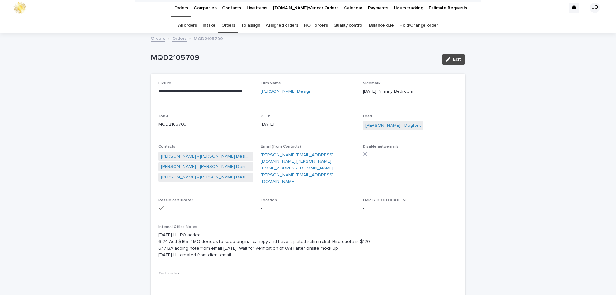
scroll to position [0, 0]
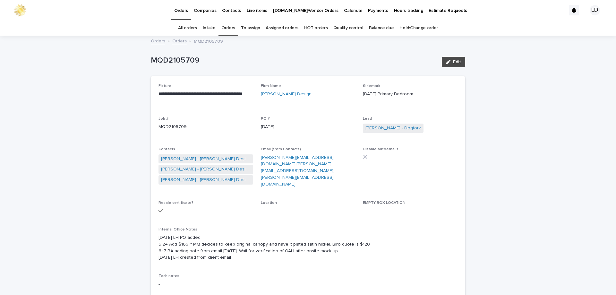
click at [179, 42] on link "Orders" at bounding box center [179, 40] width 14 height 7
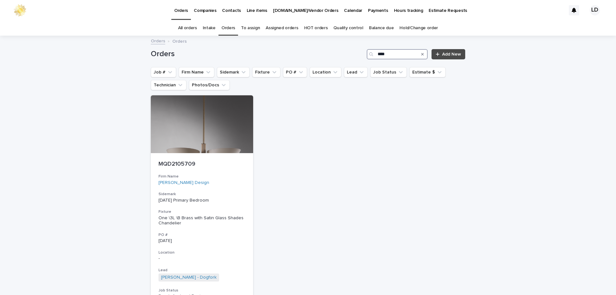
click at [399, 52] on input "****" at bounding box center [396, 54] width 61 height 10
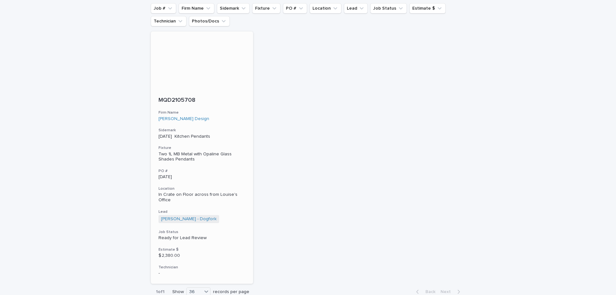
scroll to position [64, 0]
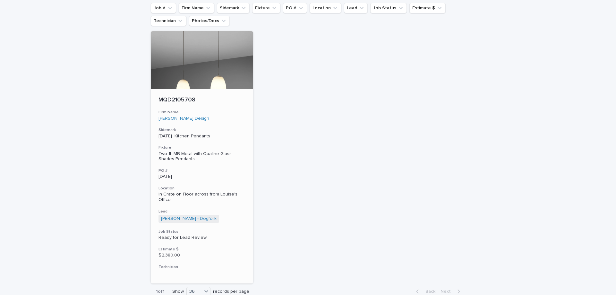
type input "****"
click at [236, 130] on h3 "Sidemark" at bounding box center [201, 129] width 87 height 5
